Goal: Transaction & Acquisition: Download file/media

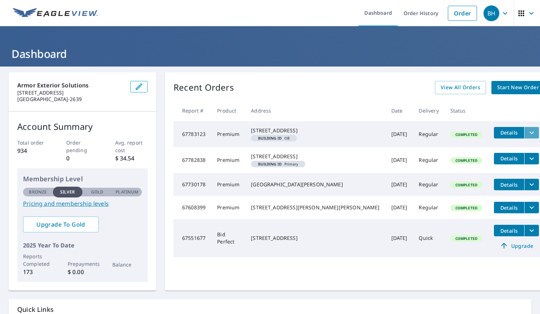
click at [527, 132] on icon "filesDropdownBtn-67783123" at bounding box center [531, 133] width 9 height 9
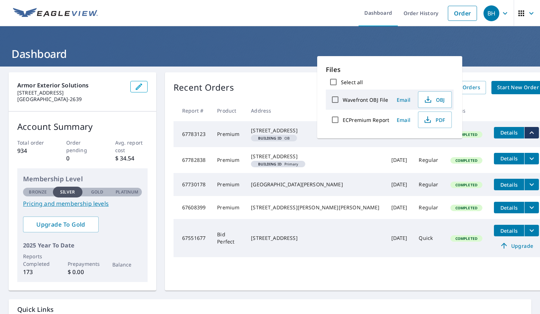
click at [369, 121] on label "ECPremium Report" at bounding box center [366, 120] width 46 height 7
click at [343, 121] on input "ECPremium Report" at bounding box center [335, 119] width 15 height 15
checkbox input "true"
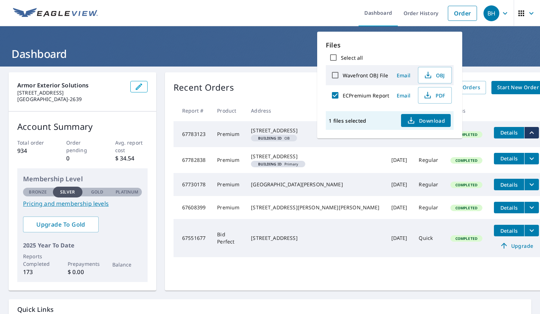
click at [418, 122] on span "Download" at bounding box center [426, 120] width 38 height 9
click at [297, 77] on div "Recent Orders View All Orders Start New Order Report # Product Address Date Del…" at bounding box center [359, 181] width 388 height 219
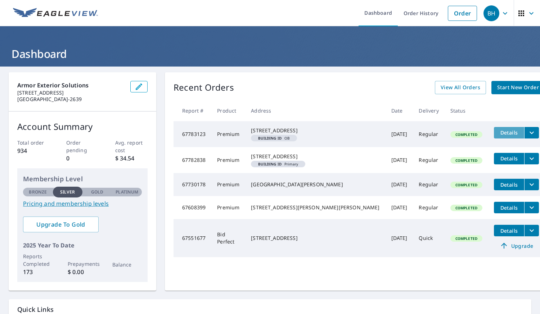
click at [498, 134] on span "Details" at bounding box center [509, 132] width 22 height 7
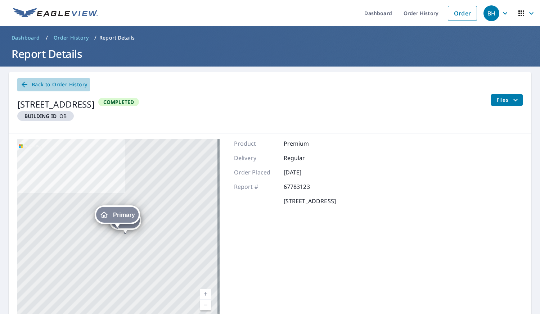
click at [23, 86] on icon at bounding box center [25, 85] width 6 height 6
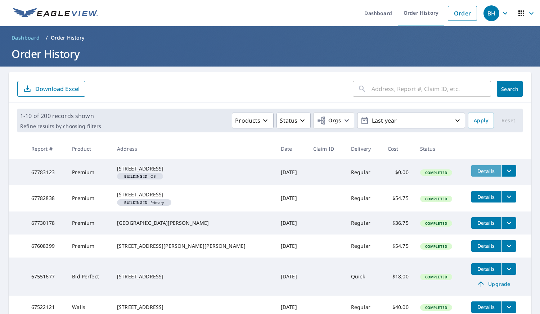
click at [476, 173] on span "Details" at bounding box center [487, 171] width 22 height 7
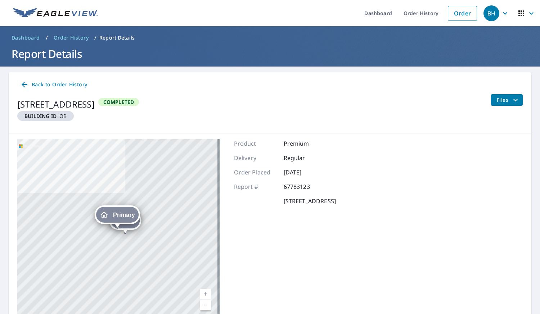
click at [502, 99] on span "Files" at bounding box center [508, 100] width 23 height 9
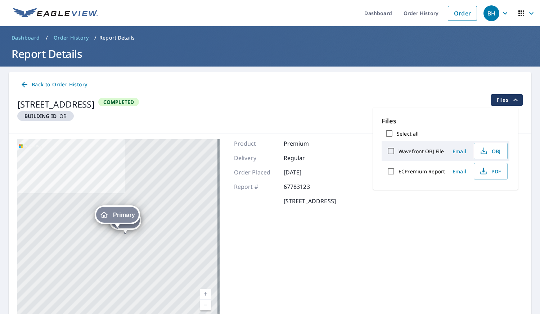
click at [430, 172] on label "ECPremium Report" at bounding box center [422, 171] width 46 height 7
click at [399, 172] on input "ECPremium Report" at bounding box center [390, 171] width 15 height 15
checkbox input "true"
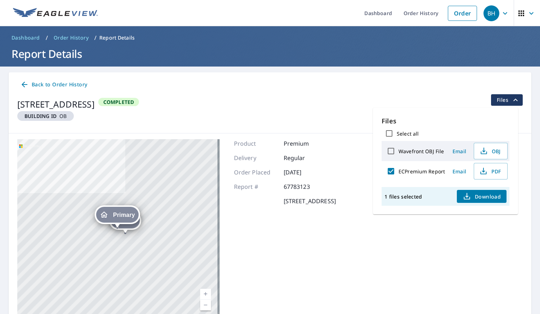
click at [473, 197] on span "Download" at bounding box center [482, 196] width 38 height 9
click at [22, 82] on icon at bounding box center [24, 84] width 9 height 9
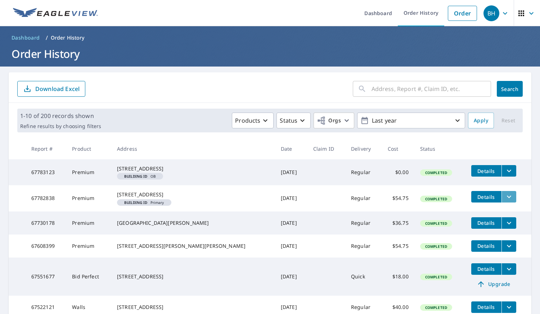
click at [505, 201] on icon "filesDropdownBtn-67782838" at bounding box center [509, 197] width 9 height 9
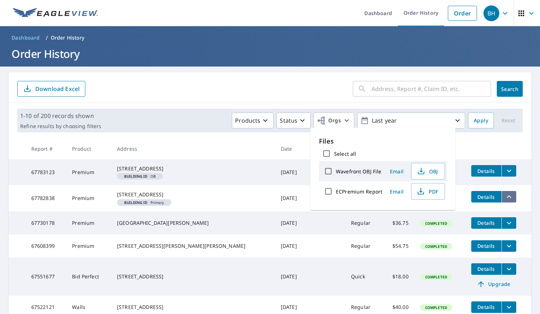
click at [505, 201] on icon "filesDropdownBtn-67782838" at bounding box center [509, 197] width 9 height 9
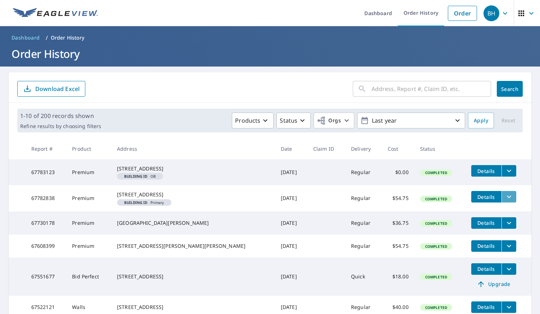
click at [502, 203] on button "filesDropdownBtn-67782838" at bounding box center [509, 197] width 15 height 12
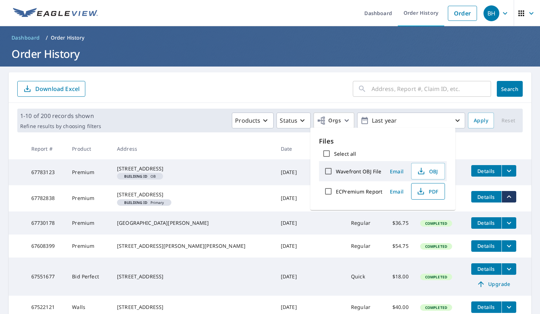
click at [419, 193] on icon "button" at bounding box center [421, 191] width 9 height 9
click at [245, 101] on div "​ Search Download Excel" at bounding box center [270, 87] width 523 height 31
